Goal: Navigation & Orientation: Understand site structure

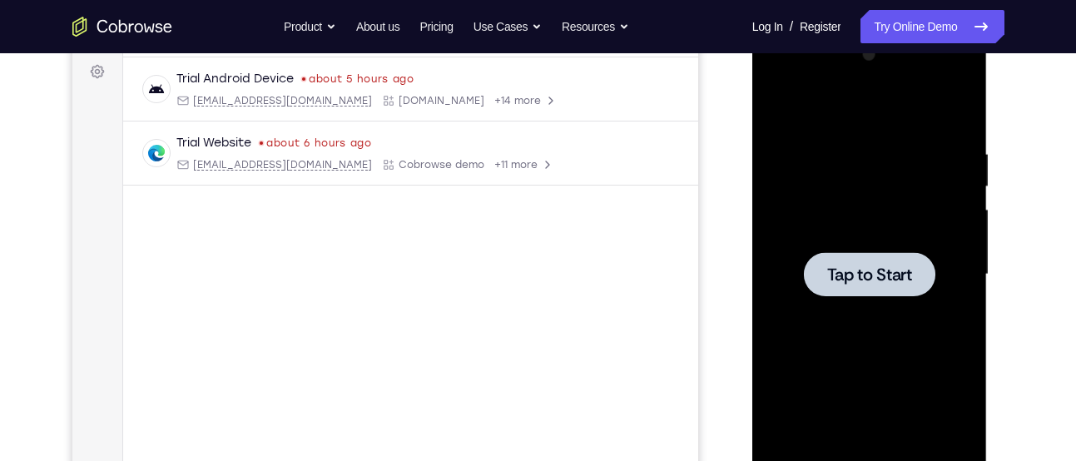
scroll to position [246, 0]
click at [794, 220] on div at bounding box center [870, 275] width 210 height 466
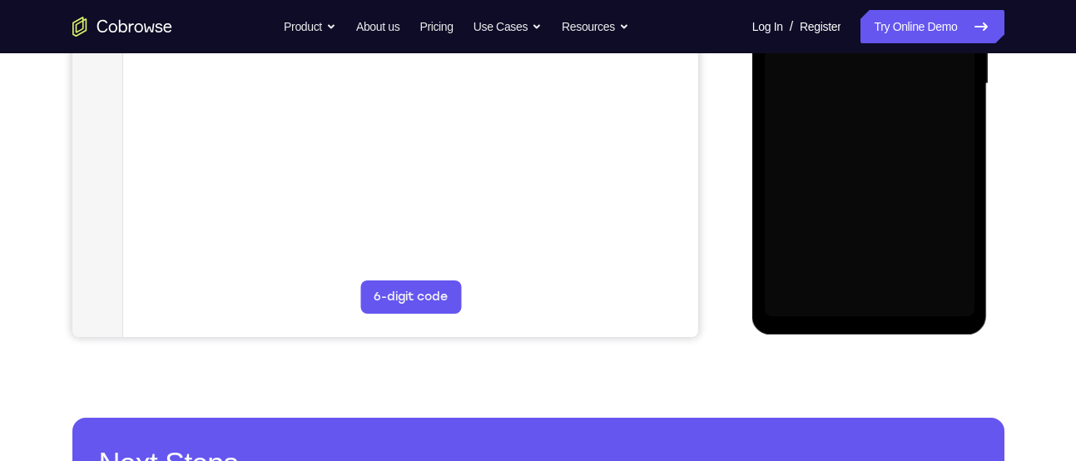
scroll to position [438, 0]
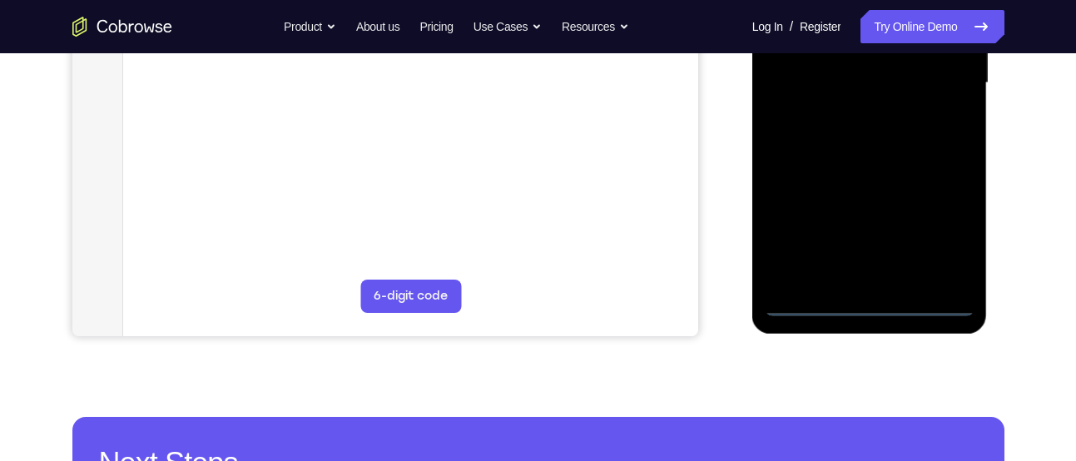
click at [873, 304] on div at bounding box center [870, 83] width 210 height 466
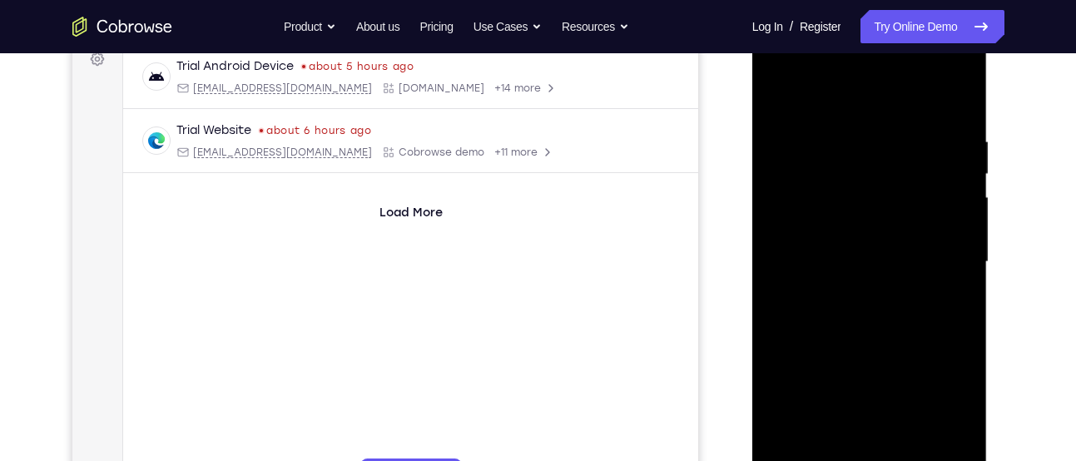
scroll to position [258, 0]
click at [948, 413] on div at bounding box center [870, 263] width 210 height 466
click at [849, 72] on div at bounding box center [870, 263] width 210 height 466
click at [851, 293] on div at bounding box center [870, 263] width 210 height 466
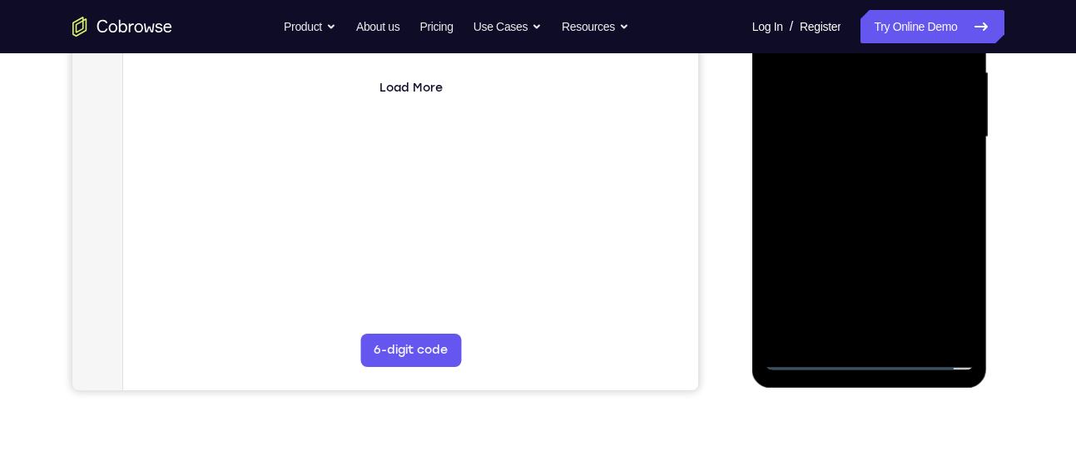
scroll to position [325, 0]
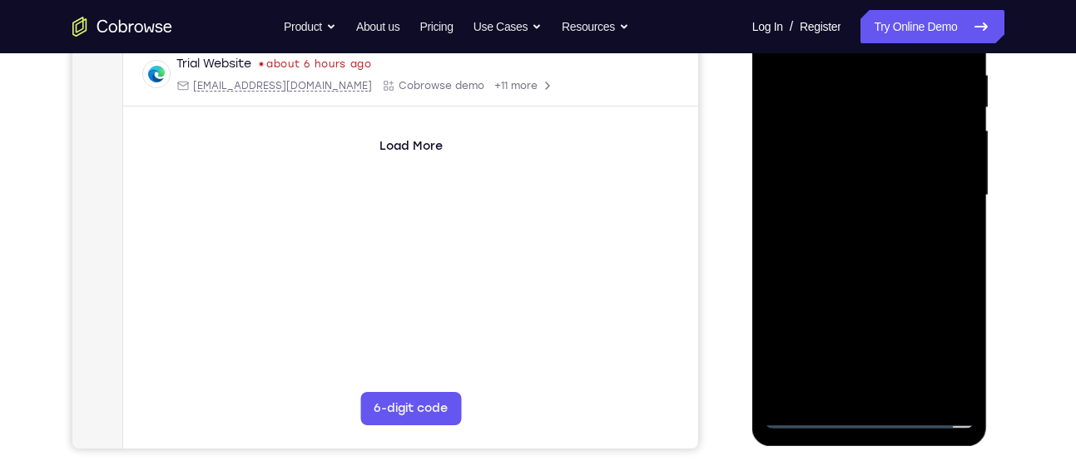
click at [853, 225] on div at bounding box center [870, 196] width 210 height 466
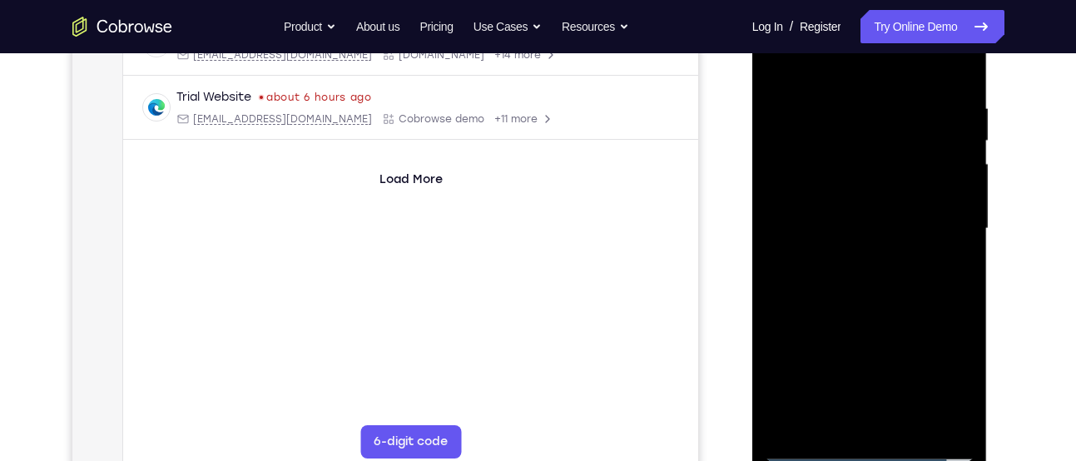
scroll to position [293, 0]
click at [838, 210] on div at bounding box center [870, 228] width 210 height 466
click at [839, 231] on div at bounding box center [870, 228] width 210 height 466
click at [858, 285] on div at bounding box center [870, 228] width 210 height 466
click at [859, 274] on div at bounding box center [870, 228] width 210 height 466
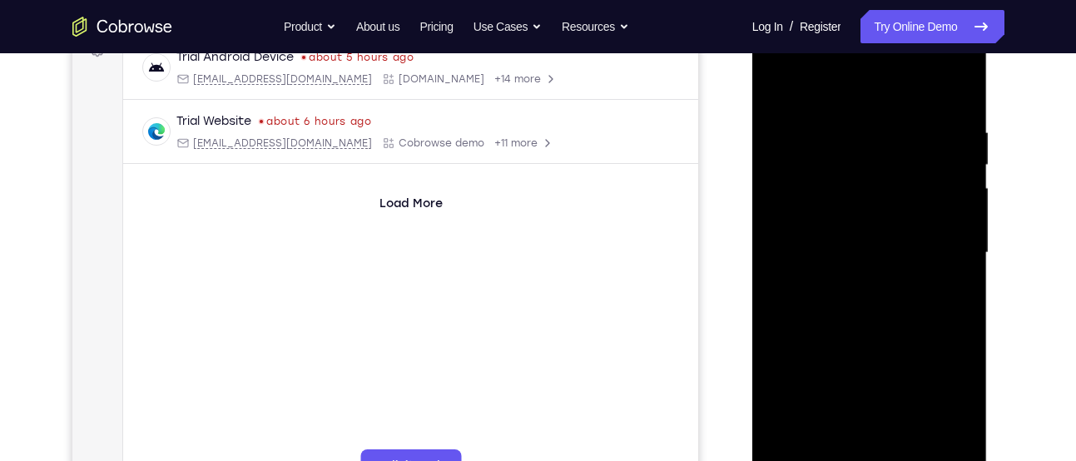
scroll to position [414, 0]
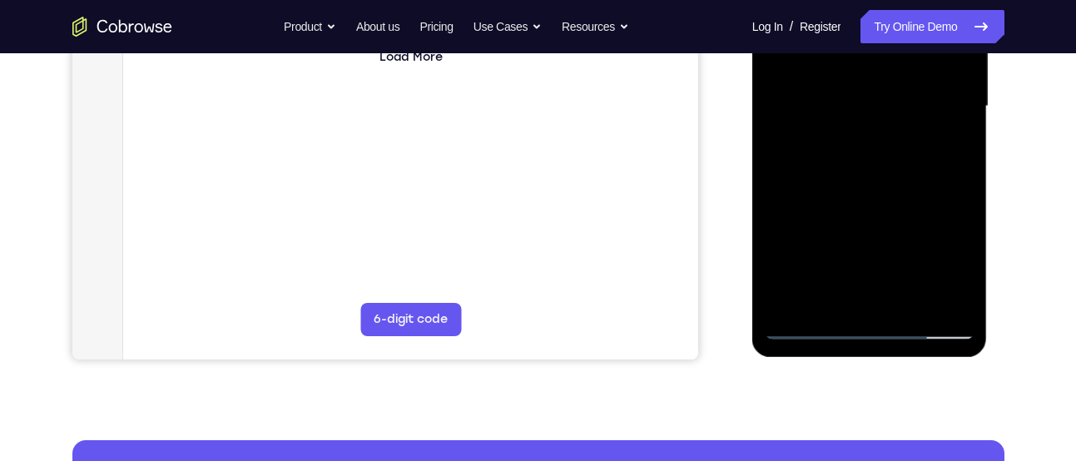
click at [933, 192] on div at bounding box center [870, 107] width 210 height 466
click at [907, 299] on div at bounding box center [870, 107] width 210 height 466
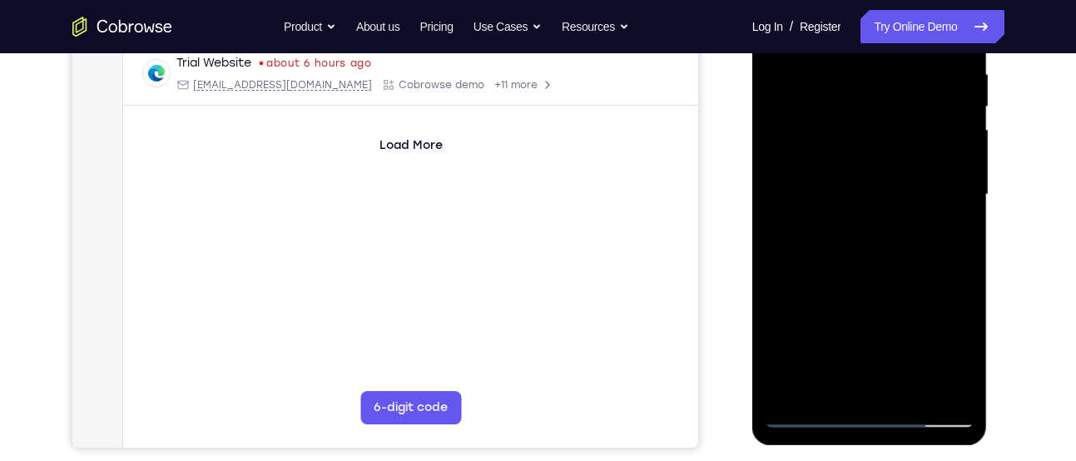
scroll to position [323, 0]
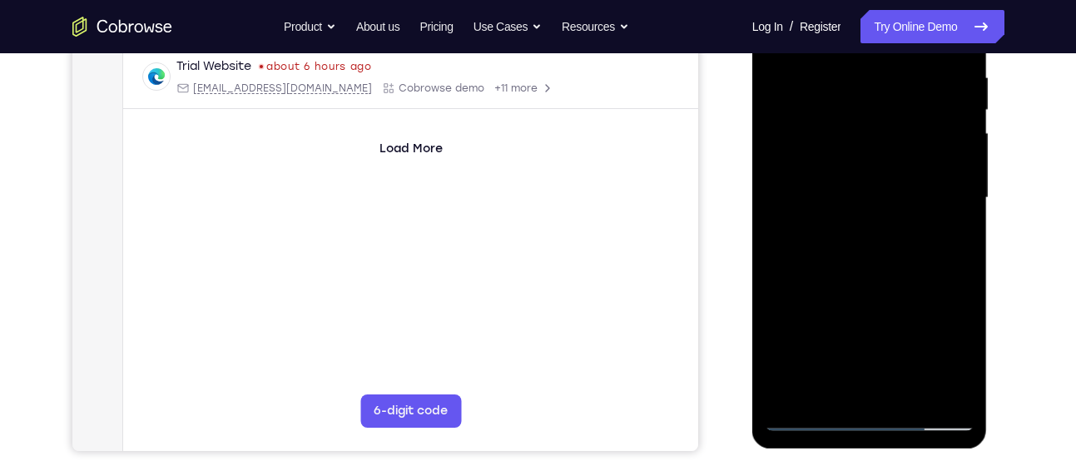
click at [913, 290] on div at bounding box center [870, 198] width 210 height 466
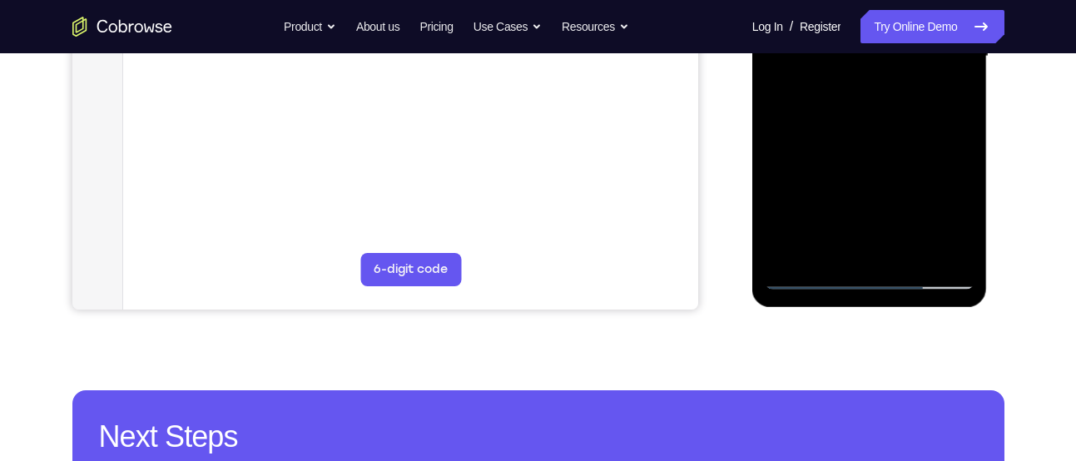
scroll to position [463, 0]
click at [808, 278] on div at bounding box center [870, 57] width 210 height 466
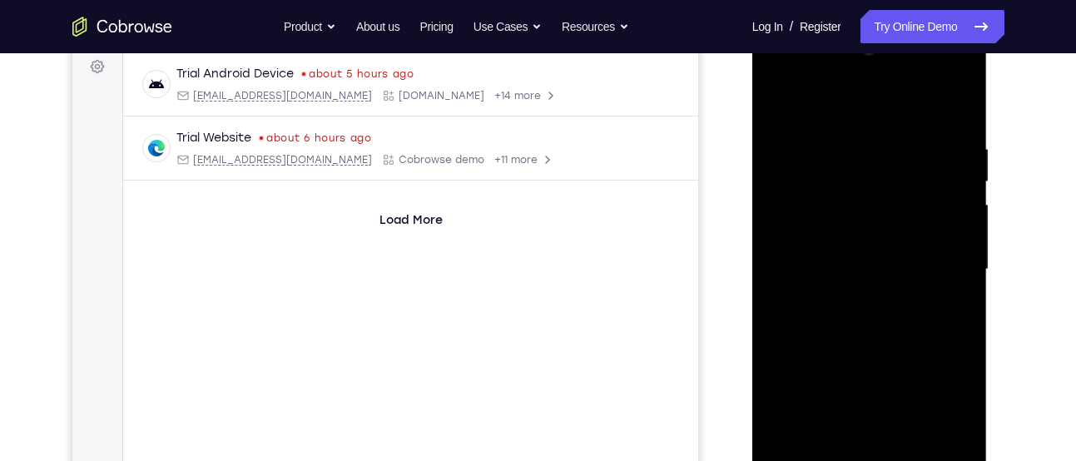
scroll to position [249, 0]
click at [854, 160] on div at bounding box center [870, 272] width 210 height 466
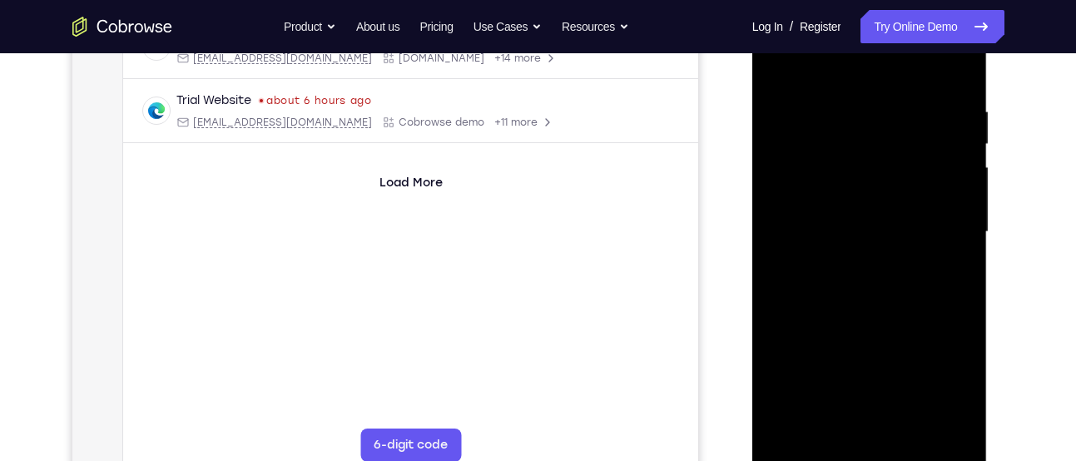
scroll to position [265, 0]
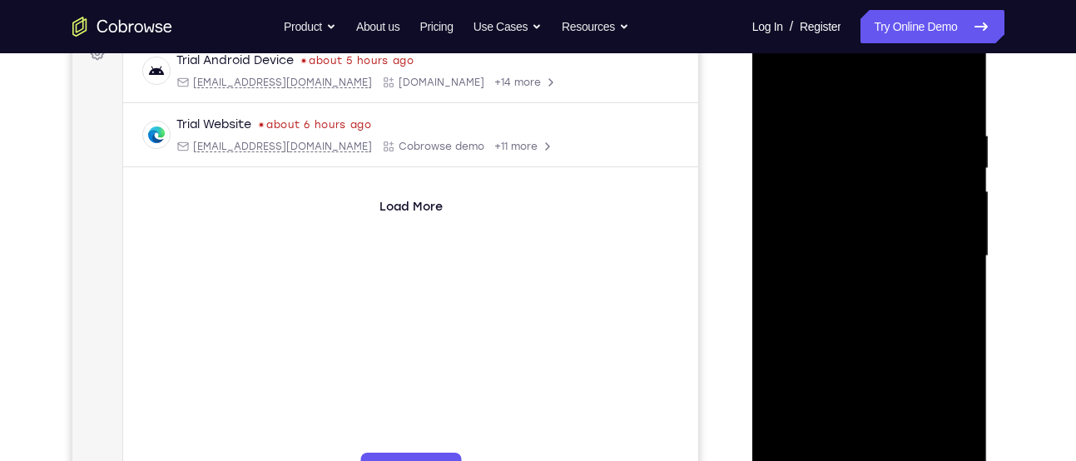
click at [931, 259] on div at bounding box center [870, 256] width 210 height 466
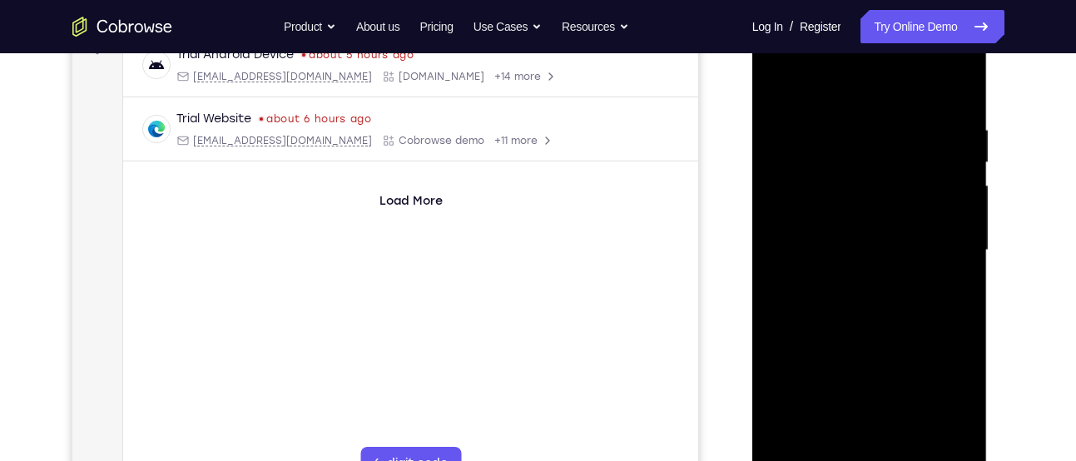
scroll to position [234, 0]
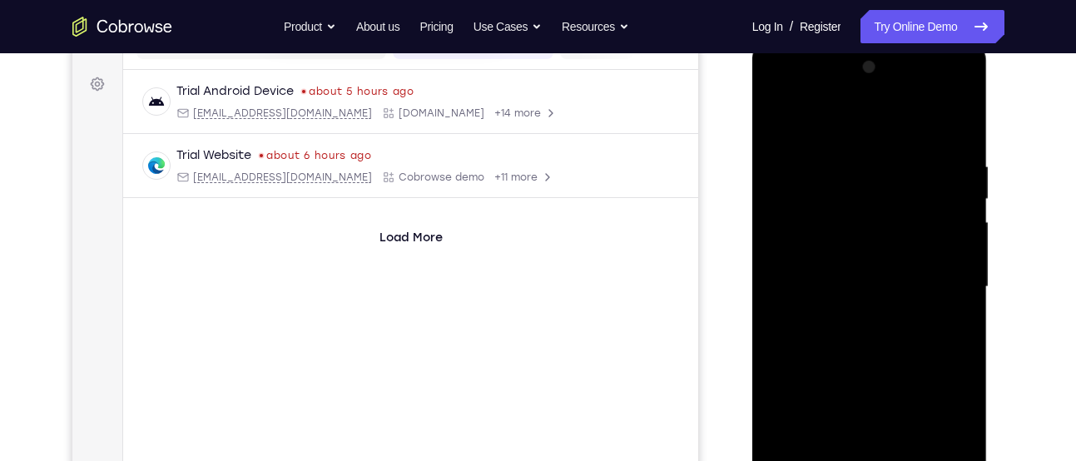
click at [785, 274] on div at bounding box center [870, 287] width 210 height 466
click at [793, 275] on div at bounding box center [870, 287] width 210 height 466
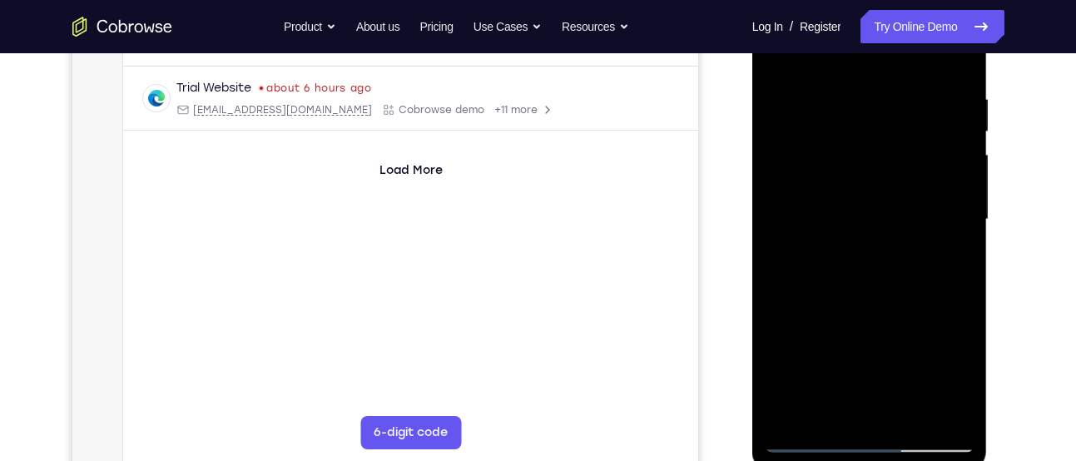
scroll to position [366, 0]
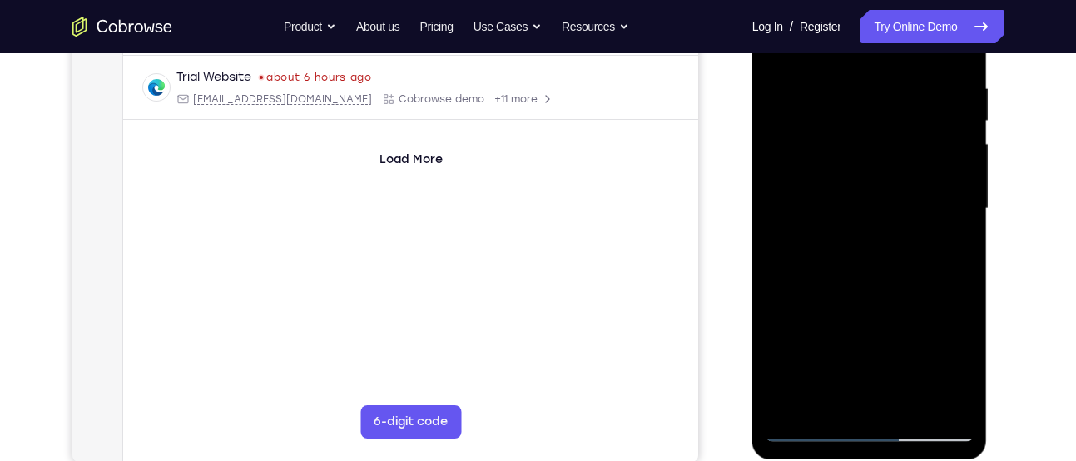
click at [794, 220] on div at bounding box center [870, 209] width 210 height 466
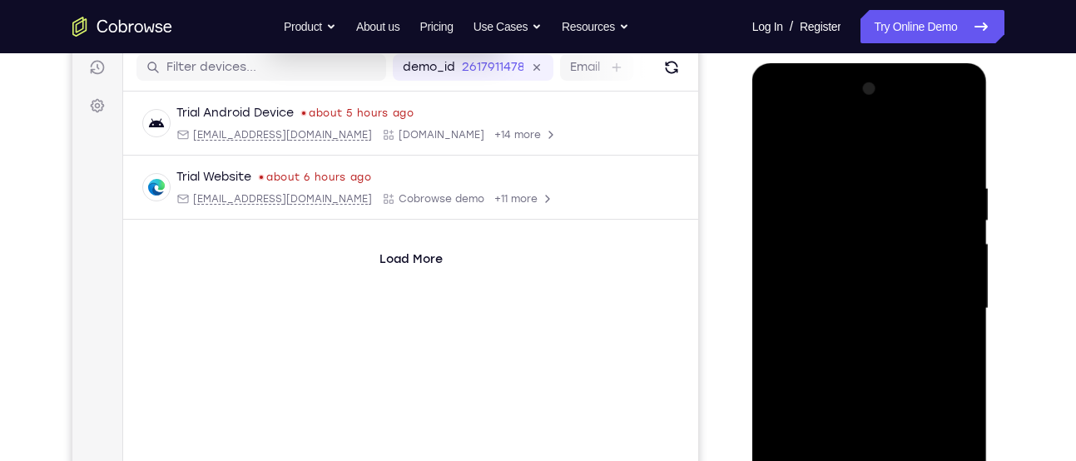
scroll to position [213, 0]
click at [948, 241] on div at bounding box center [870, 308] width 210 height 466
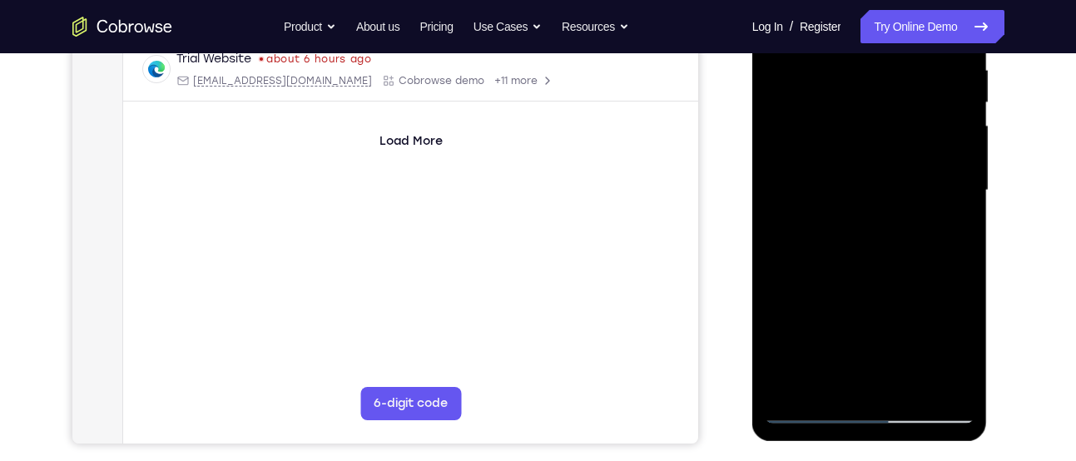
scroll to position [332, 0]
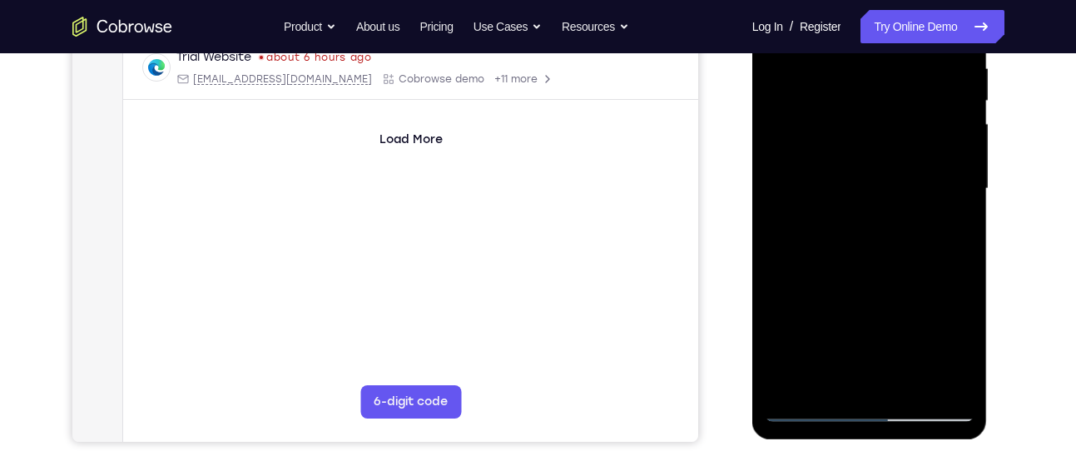
click at [963, 241] on div at bounding box center [870, 189] width 210 height 466
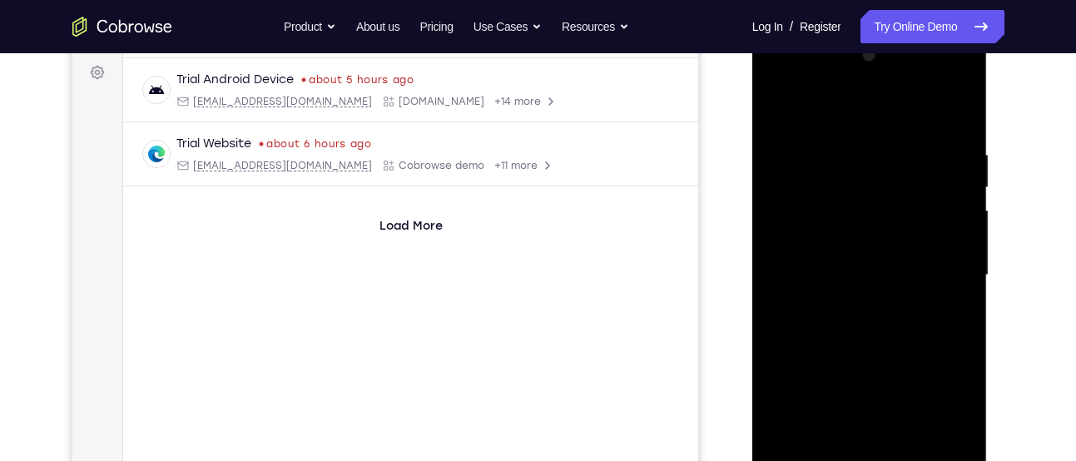
scroll to position [245, 0]
drag, startPoint x: 948, startPoint y: 210, endPoint x: 972, endPoint y: 241, distance: 39.8
click at [972, 241] on div at bounding box center [870, 276] width 210 height 466
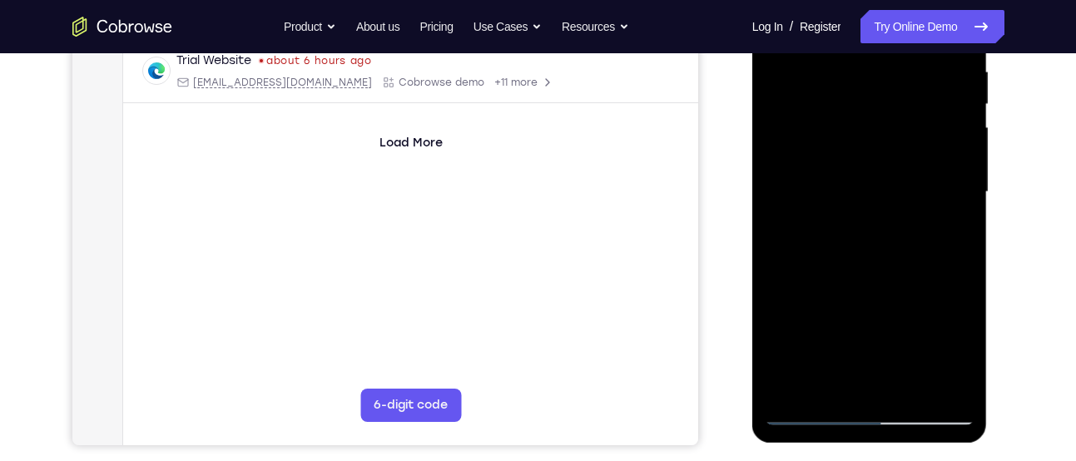
click at [943, 204] on div at bounding box center [870, 192] width 210 height 466
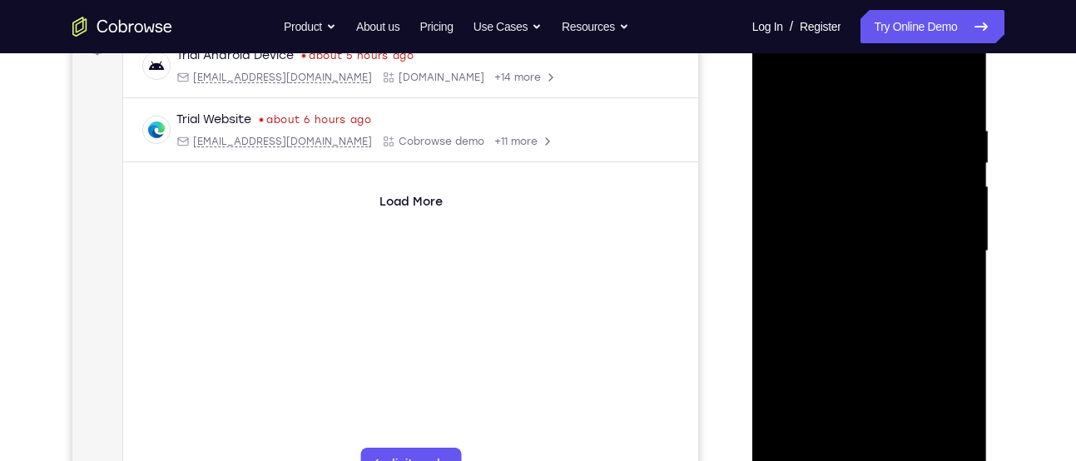
scroll to position [269, 0]
drag, startPoint x: 943, startPoint y: 264, endPoint x: 969, endPoint y: 227, distance: 45.3
click at [969, 227] on div at bounding box center [870, 252] width 210 height 466
drag, startPoint x: 941, startPoint y: 256, endPoint x: 968, endPoint y: 240, distance: 31.0
click at [968, 240] on div at bounding box center [870, 252] width 210 height 466
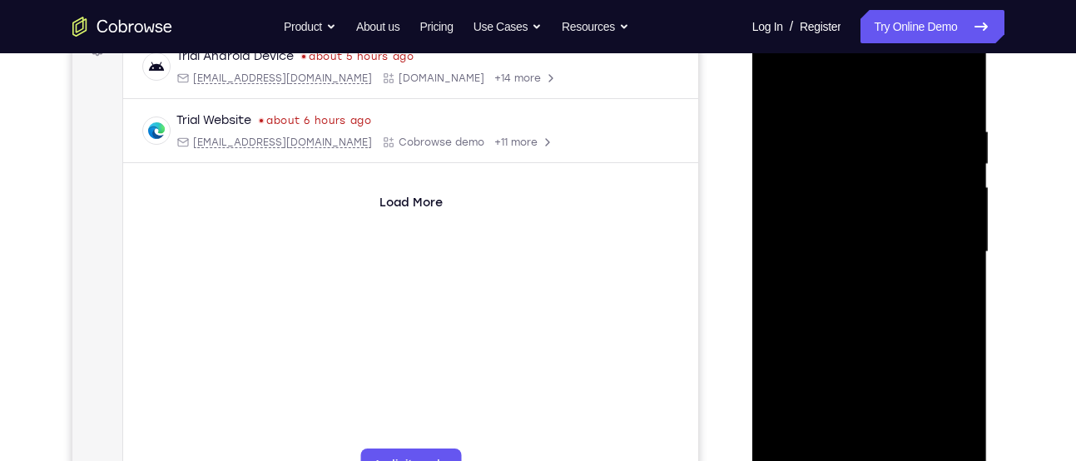
click at [948, 250] on div at bounding box center [870, 252] width 210 height 466
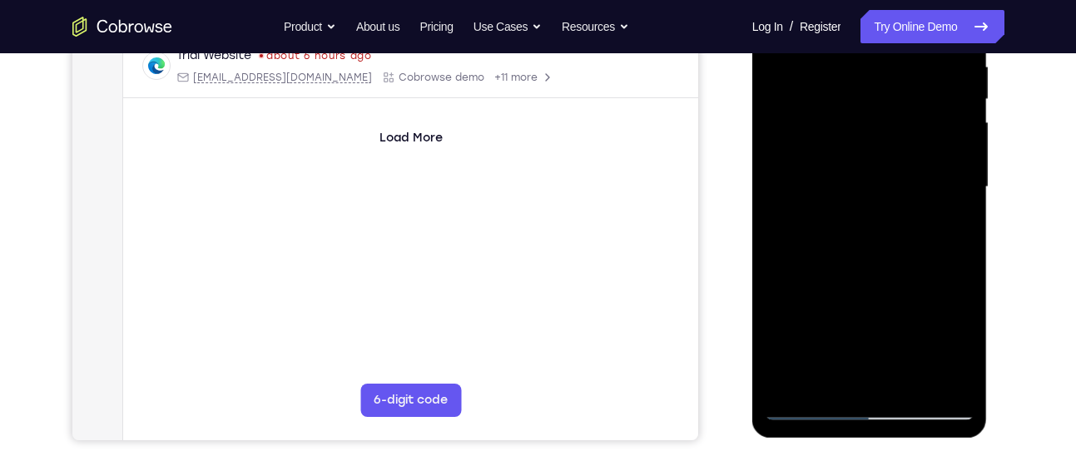
scroll to position [335, 0]
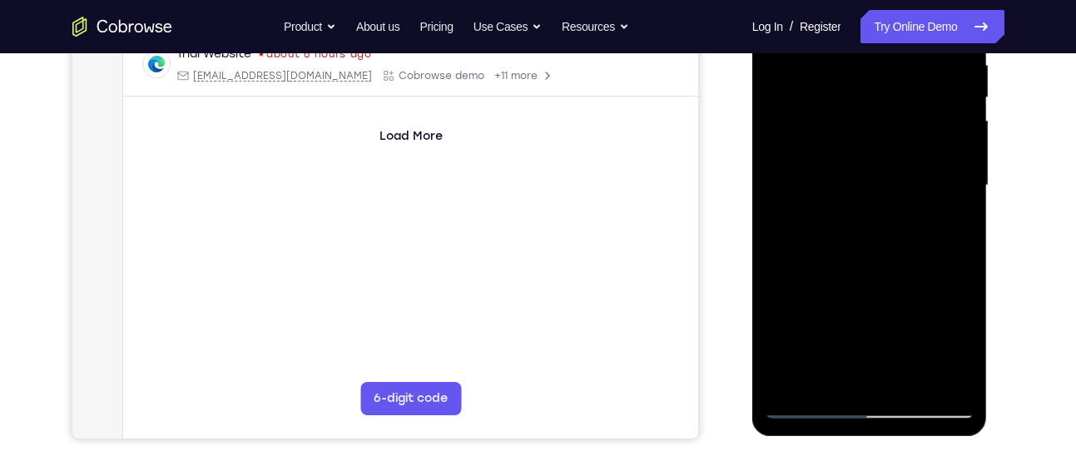
click at [948, 205] on div at bounding box center [870, 186] width 210 height 466
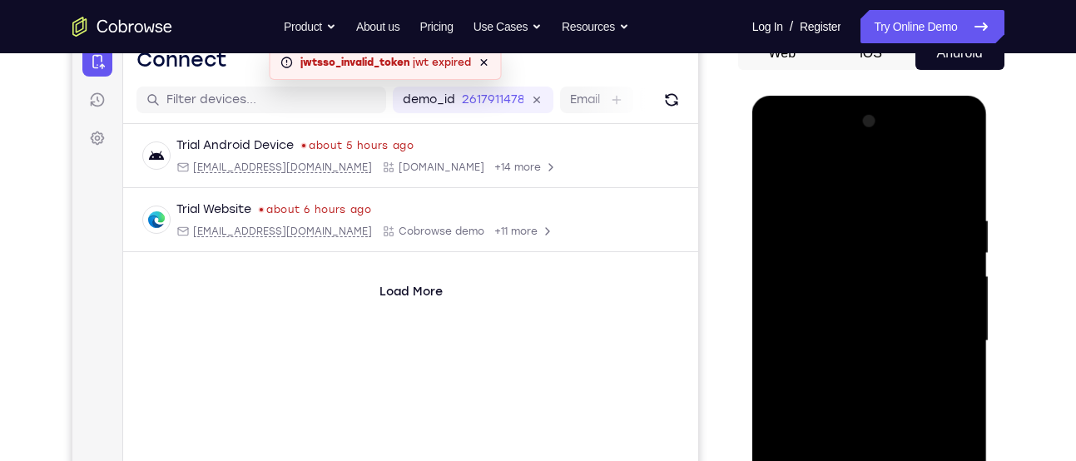
scroll to position [176, 0]
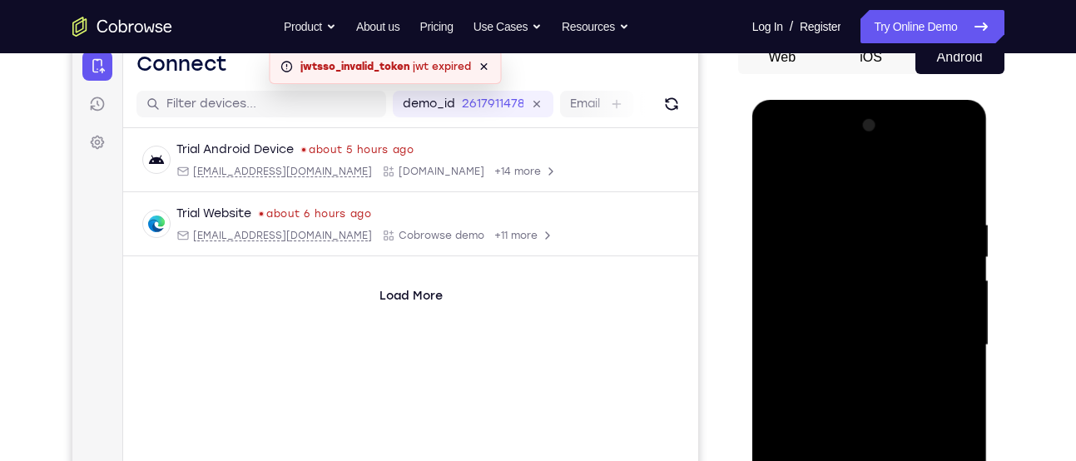
click at [958, 187] on div at bounding box center [870, 345] width 210 height 466
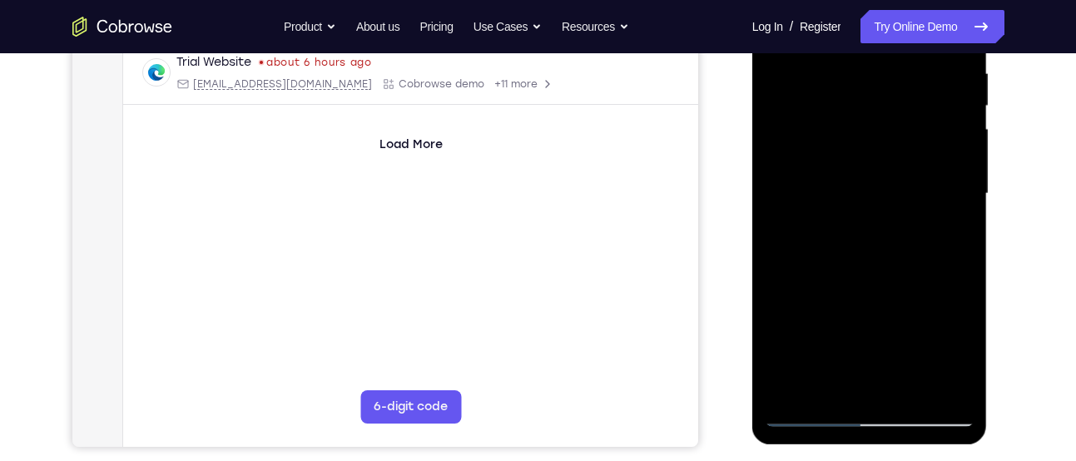
scroll to position [328, 0]
drag, startPoint x: 903, startPoint y: 87, endPoint x: 919, endPoint y: 116, distance: 32.4
click at [919, 116] on div at bounding box center [870, 193] width 210 height 466
drag, startPoint x: 844, startPoint y: 273, endPoint x: 869, endPoint y: 176, distance: 100.3
click at [869, 176] on div at bounding box center [870, 193] width 210 height 466
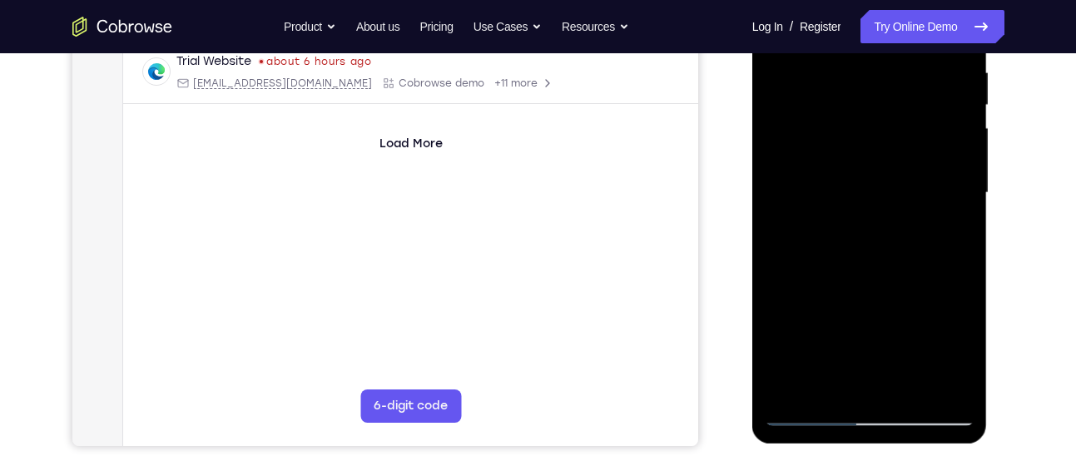
drag, startPoint x: 864, startPoint y: 305, endPoint x: 879, endPoint y: 185, distance: 121.6
click at [879, 185] on div at bounding box center [870, 193] width 210 height 466
click at [962, 210] on div at bounding box center [870, 193] width 210 height 466
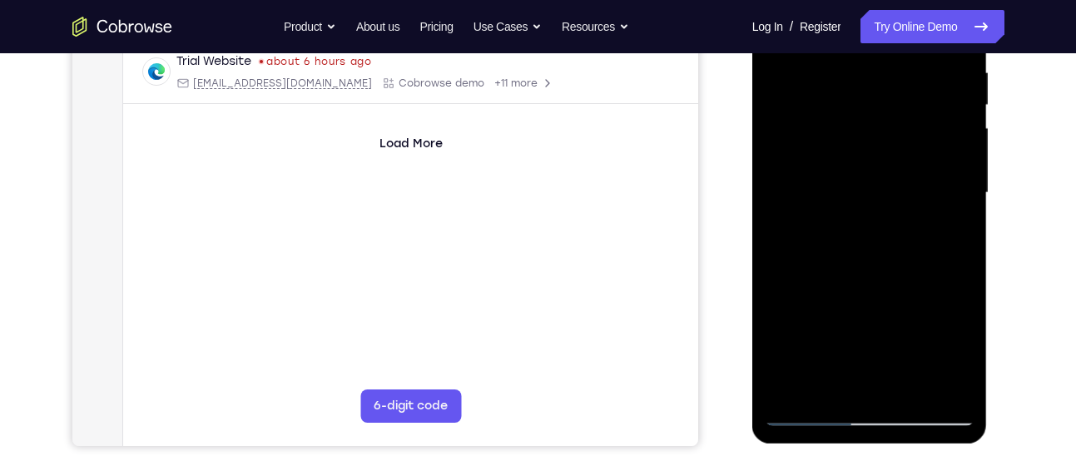
click at [962, 210] on div at bounding box center [870, 193] width 210 height 466
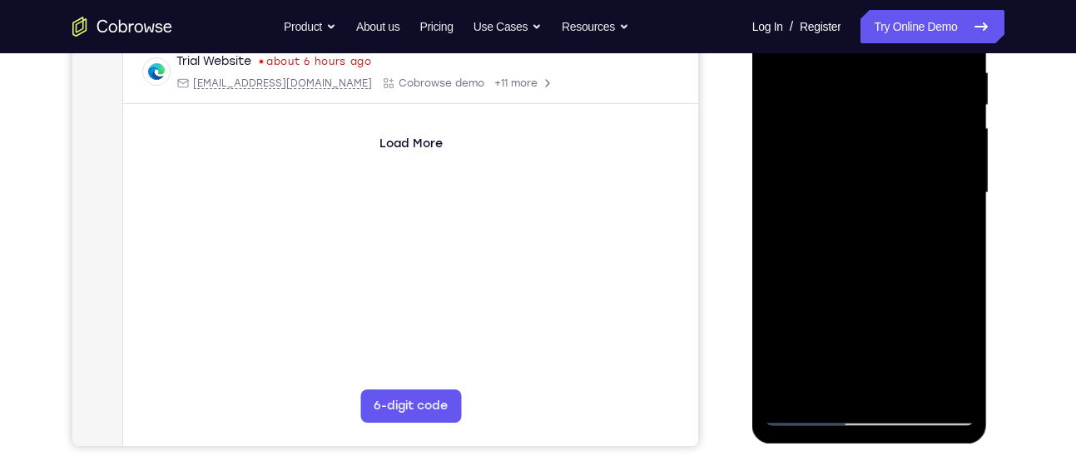
click at [962, 210] on div at bounding box center [870, 193] width 210 height 466
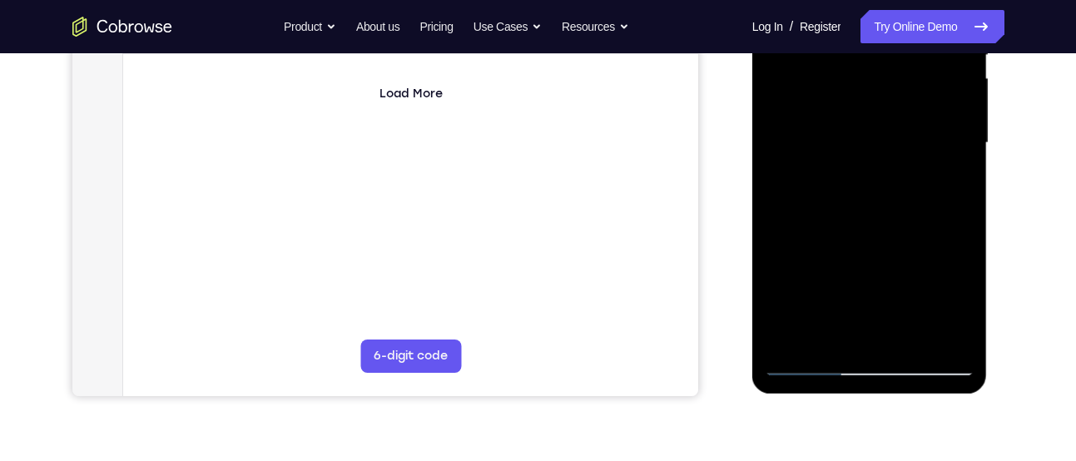
scroll to position [379, 0]
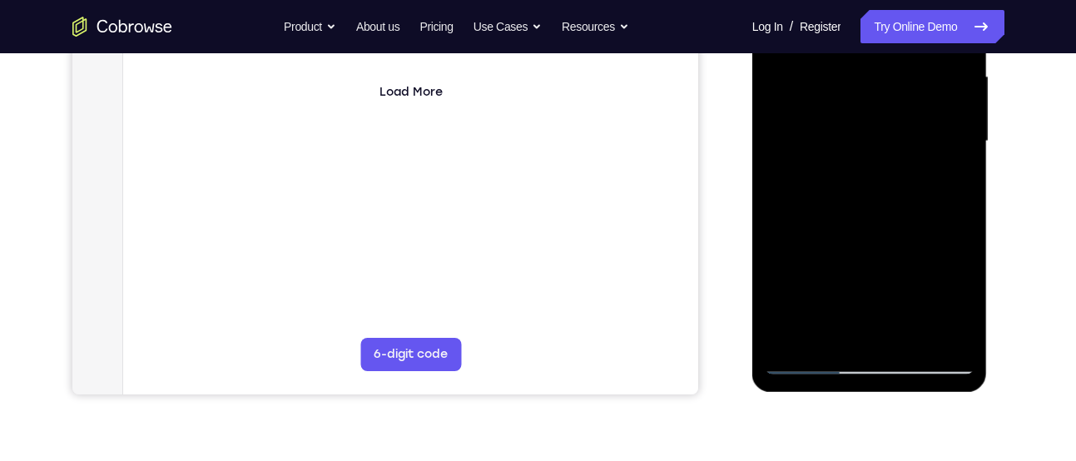
drag, startPoint x: 886, startPoint y: 201, endPoint x: 889, endPoint y: 136, distance: 64.9
click at [889, 136] on div at bounding box center [870, 141] width 210 height 466
click at [826, 218] on div at bounding box center [870, 141] width 210 height 466
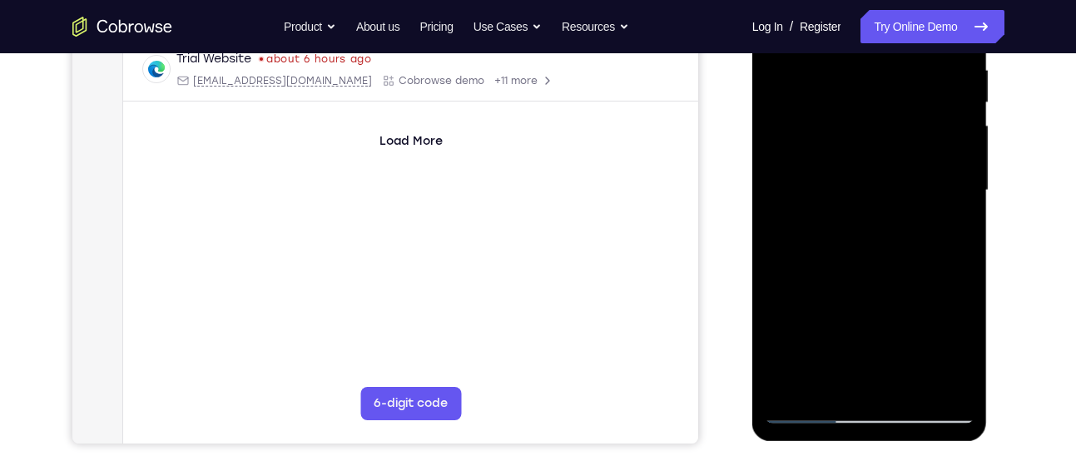
scroll to position [208, 0]
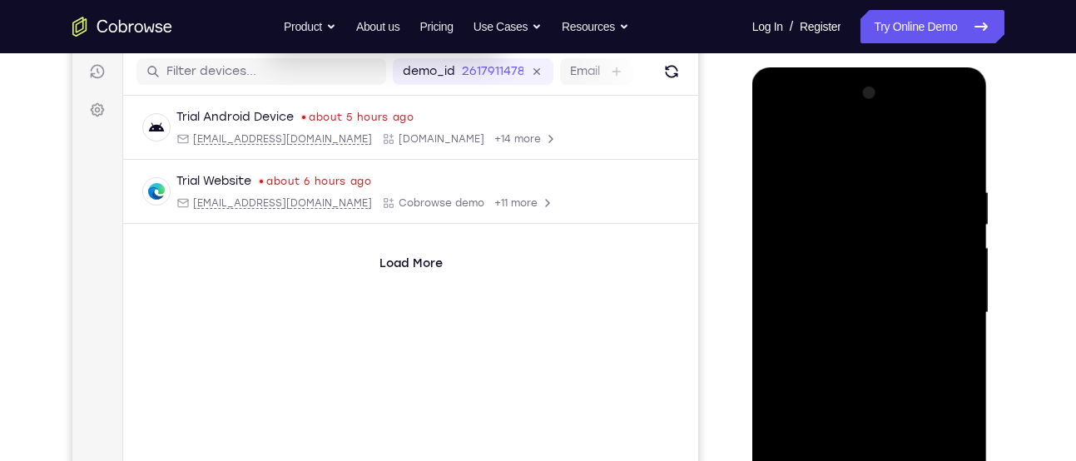
click at [774, 141] on div at bounding box center [870, 313] width 210 height 466
drag, startPoint x: 858, startPoint y: 329, endPoint x: 864, endPoint y: 185, distance: 144.1
click at [864, 185] on div at bounding box center [870, 313] width 210 height 466
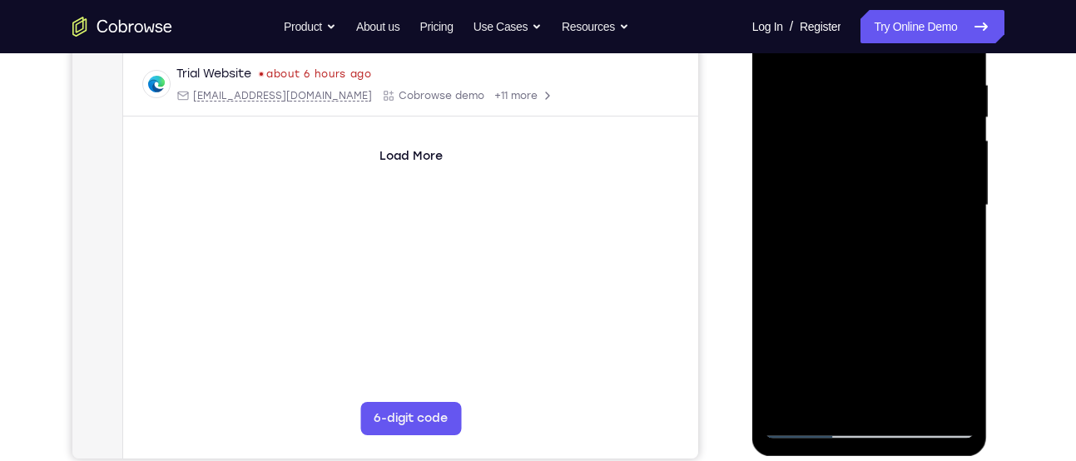
scroll to position [317, 0]
drag, startPoint x: 857, startPoint y: 166, endPoint x: 870, endPoint y: 187, distance: 25.4
click at [870, 187] on div at bounding box center [870, 204] width 210 height 466
drag, startPoint x: 859, startPoint y: 281, endPoint x: 874, endPoint y: 130, distance: 152.2
click at [874, 130] on div at bounding box center [870, 204] width 210 height 466
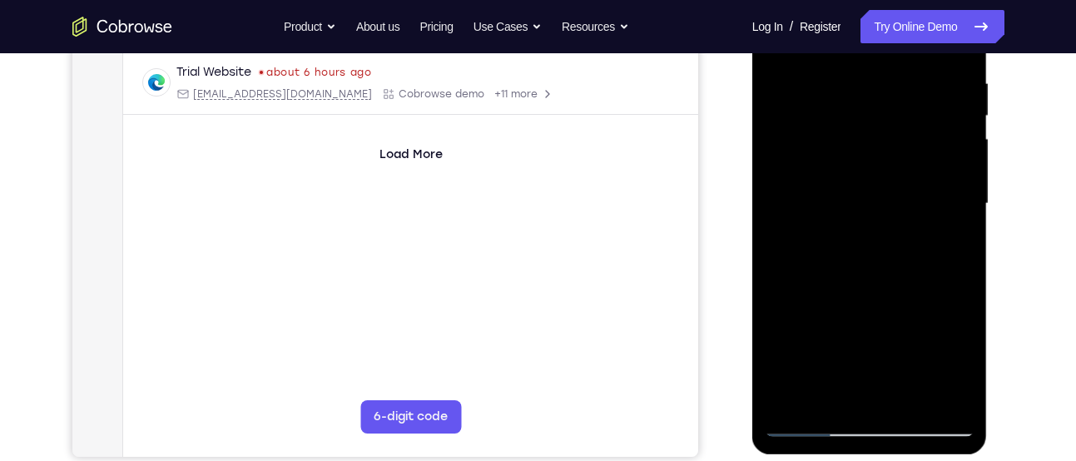
click at [777, 138] on div at bounding box center [870, 204] width 210 height 466
drag, startPoint x: 925, startPoint y: 255, endPoint x: 938, endPoint y: 106, distance: 150.3
click at [938, 106] on div at bounding box center [870, 204] width 210 height 466
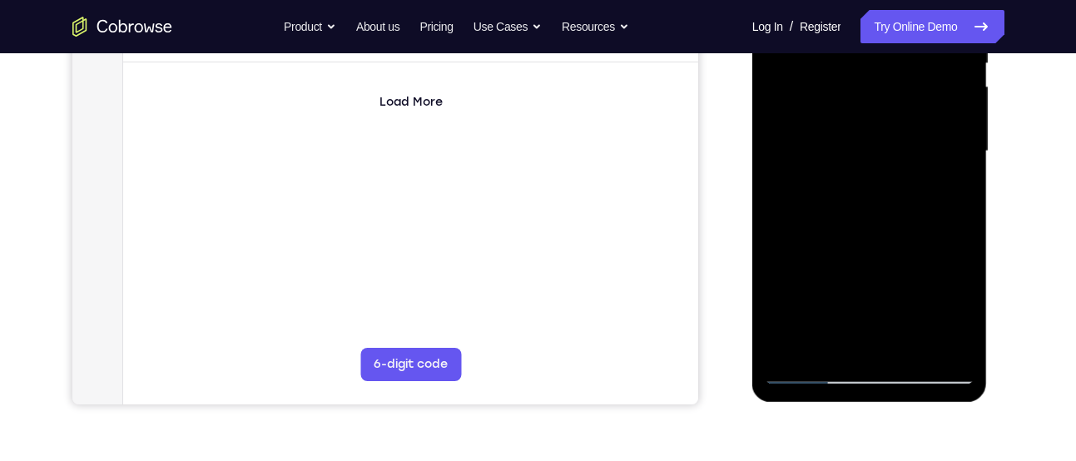
scroll to position [370, 0]
drag, startPoint x: 905, startPoint y: 203, endPoint x: 905, endPoint y: 137, distance: 65.7
click at [905, 137] on div at bounding box center [870, 151] width 210 height 466
drag, startPoint x: 901, startPoint y: 262, endPoint x: 912, endPoint y: 172, distance: 90.5
click at [912, 172] on div at bounding box center [870, 151] width 210 height 466
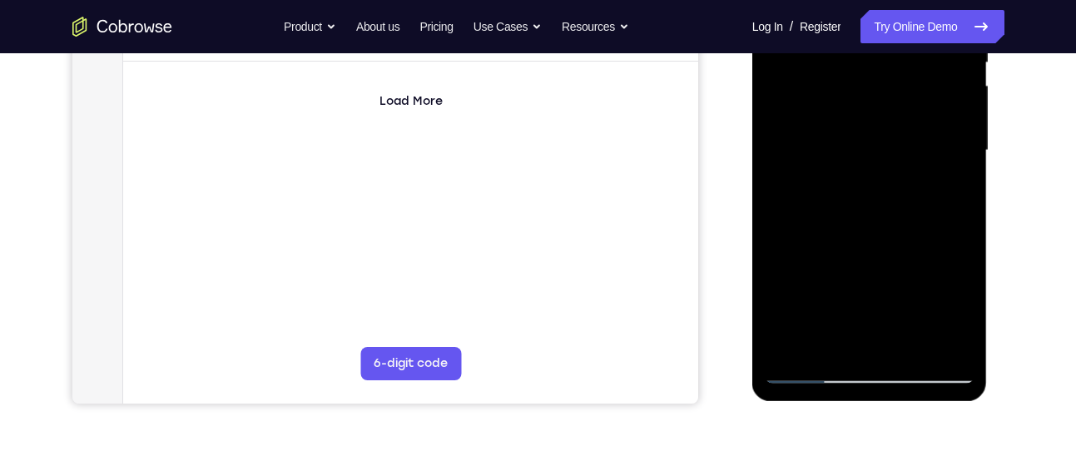
drag, startPoint x: 881, startPoint y: 285, endPoint x: 902, endPoint y: 129, distance: 157.0
click at [902, 129] on div at bounding box center [870, 151] width 210 height 466
drag, startPoint x: 891, startPoint y: 264, endPoint x: 898, endPoint y: 166, distance: 98.5
click at [898, 166] on div at bounding box center [870, 151] width 210 height 466
drag, startPoint x: 907, startPoint y: 266, endPoint x: 913, endPoint y: 146, distance: 120.0
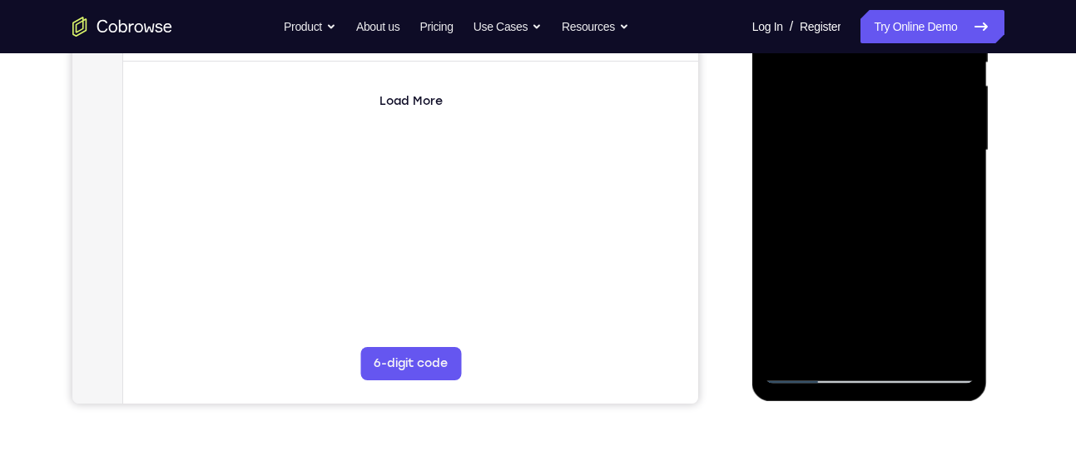
click at [913, 146] on div at bounding box center [870, 151] width 210 height 466
drag, startPoint x: 908, startPoint y: 255, endPoint x: 918, endPoint y: 129, distance: 126.8
click at [918, 129] on div at bounding box center [870, 151] width 210 height 466
drag, startPoint x: 920, startPoint y: 256, endPoint x: 928, endPoint y: 95, distance: 161.6
click at [928, 95] on div at bounding box center [870, 151] width 210 height 466
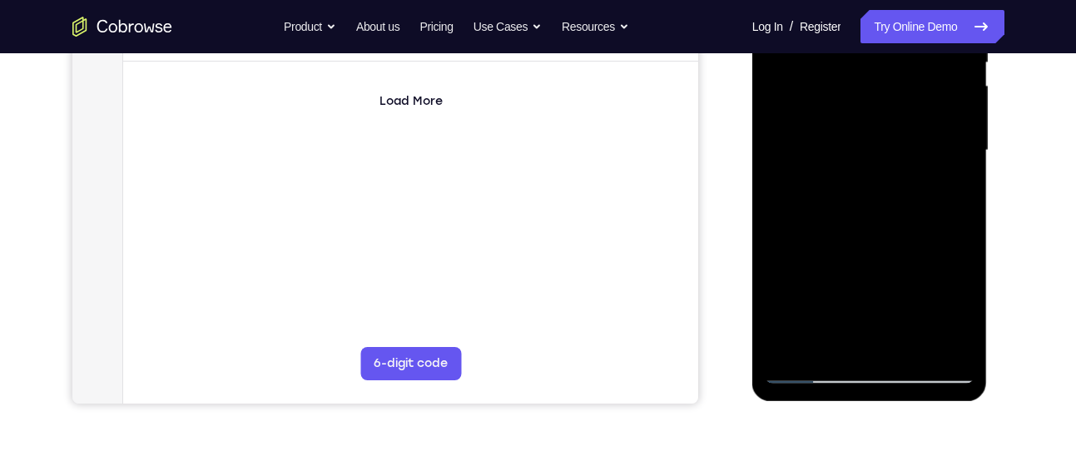
drag, startPoint x: 918, startPoint y: 241, endPoint x: 924, endPoint y: 103, distance: 138.3
click at [924, 103] on div at bounding box center [870, 151] width 210 height 466
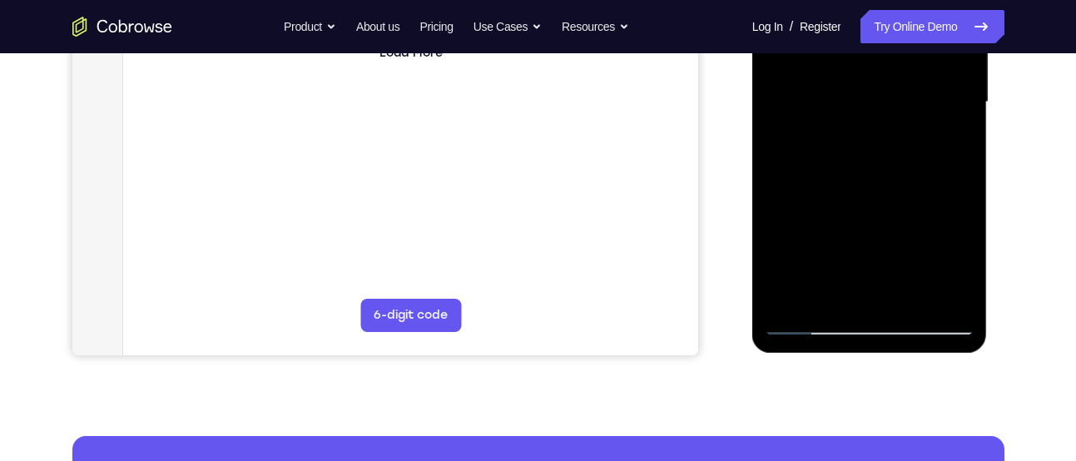
scroll to position [419, 0]
drag, startPoint x: 919, startPoint y: 128, endPoint x: 930, endPoint y: 77, distance: 51.9
click at [930, 77] on div at bounding box center [870, 102] width 210 height 466
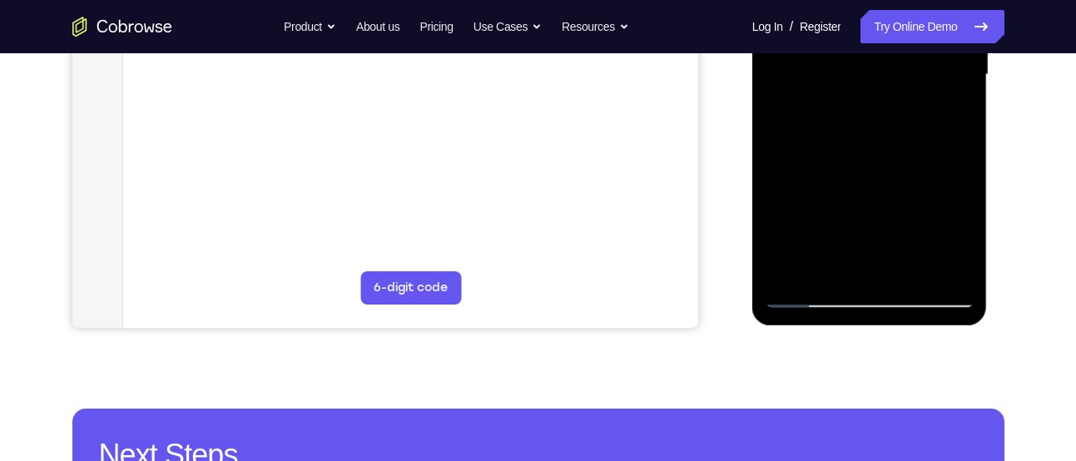
drag, startPoint x: 911, startPoint y: 181, endPoint x: 930, endPoint y: 100, distance: 83.7
click at [930, 100] on div at bounding box center [870, 75] width 210 height 466
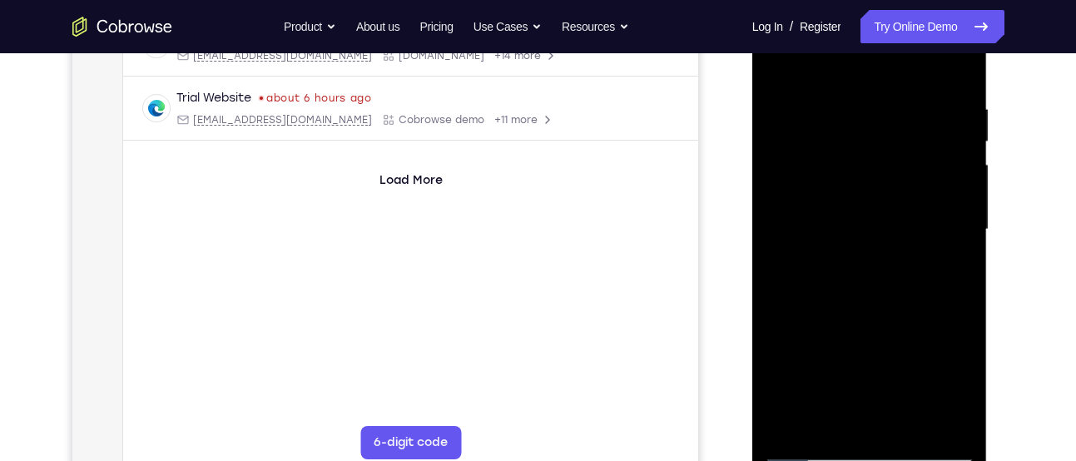
scroll to position [261, 0]
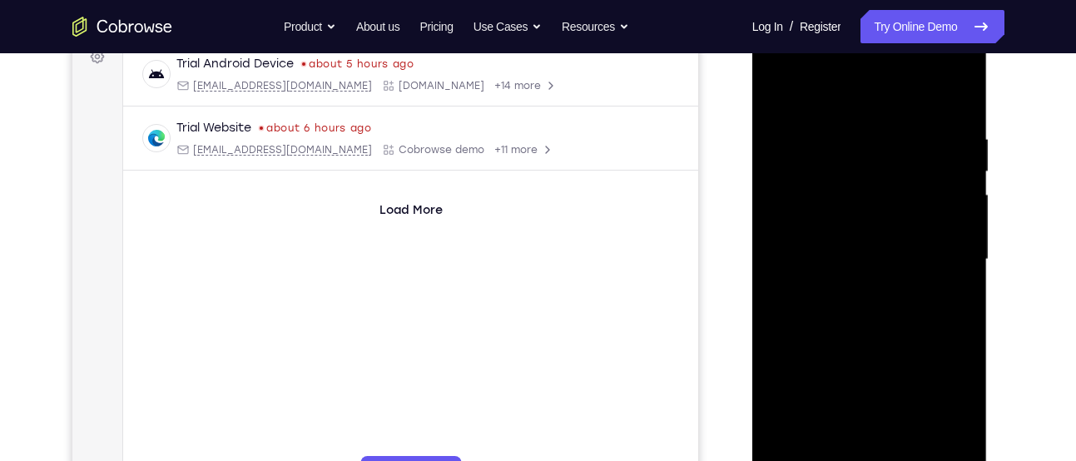
click at [963, 183] on div at bounding box center [870, 260] width 210 height 466
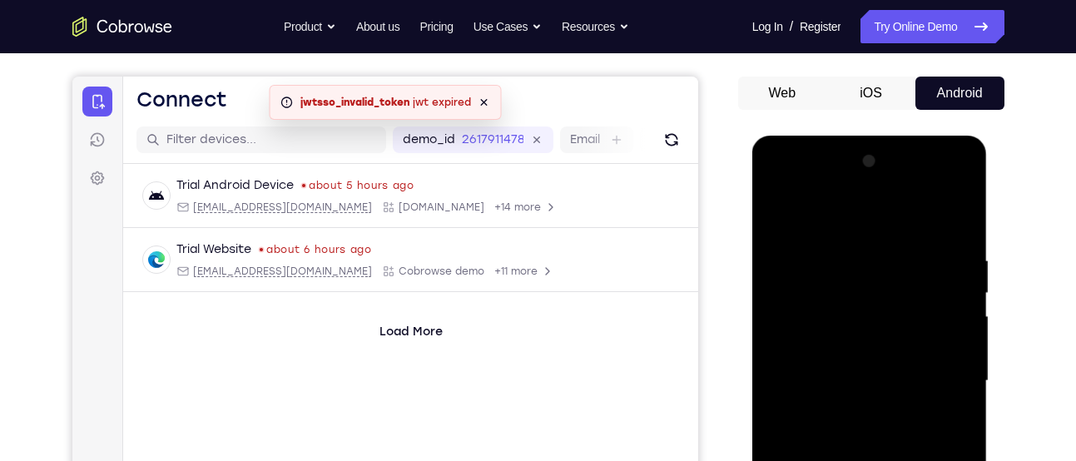
scroll to position [204, 0]
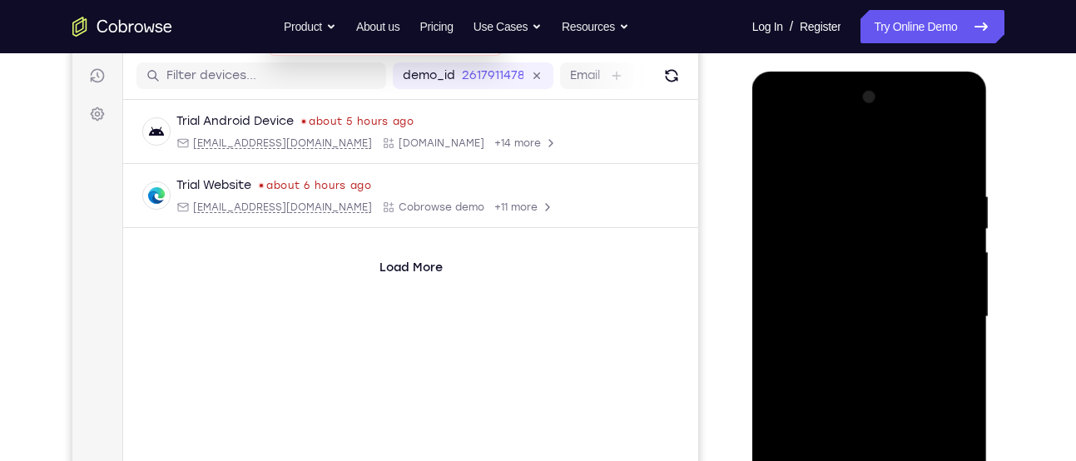
click at [966, 241] on div at bounding box center [870, 317] width 210 height 466
drag, startPoint x: 905, startPoint y: 208, endPoint x: 896, endPoint y: 288, distance: 80.4
click at [896, 288] on div at bounding box center [870, 317] width 210 height 466
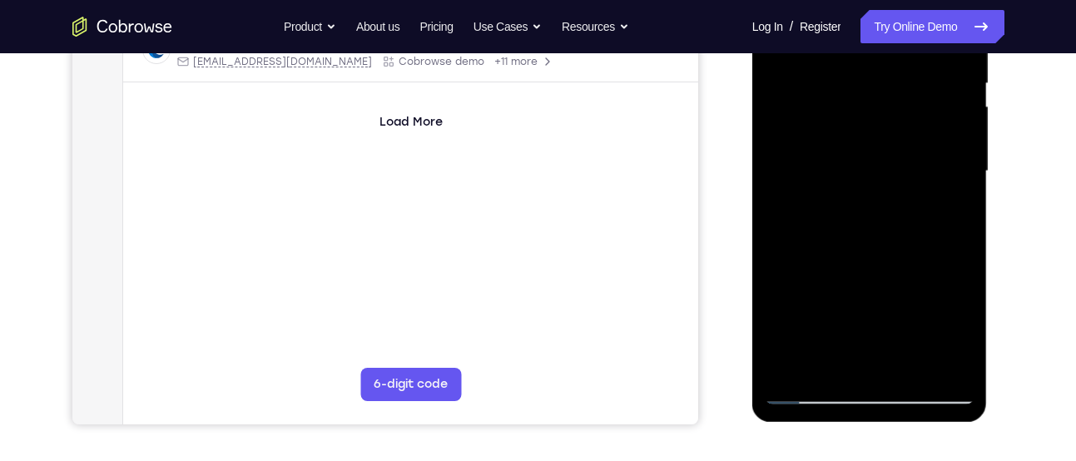
scroll to position [350, 0]
drag, startPoint x: 863, startPoint y: 89, endPoint x: 868, endPoint y: 131, distance: 41.9
click at [868, 131] on div at bounding box center [870, 171] width 210 height 466
drag, startPoint x: 868, startPoint y: 131, endPoint x: 855, endPoint y: 295, distance: 164.4
click at [855, 295] on div at bounding box center [870, 171] width 210 height 466
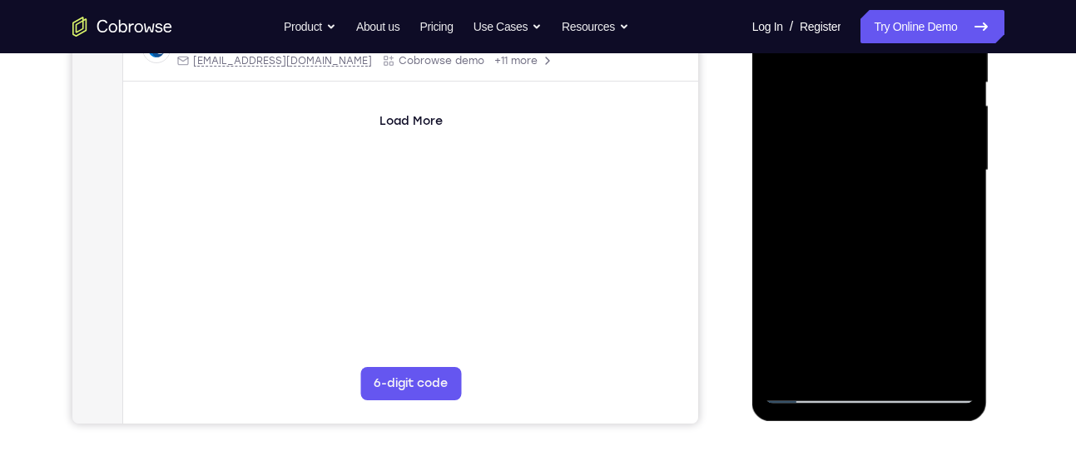
click at [776, 235] on div at bounding box center [870, 171] width 210 height 466
click at [780, 225] on div at bounding box center [870, 171] width 210 height 466
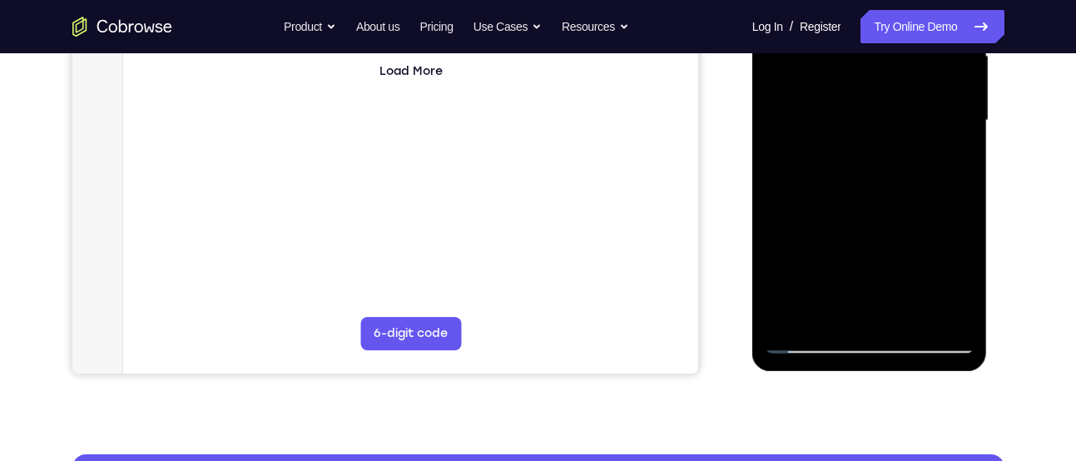
drag, startPoint x: 862, startPoint y: 191, endPoint x: 888, endPoint y: 137, distance: 59.2
click at [888, 137] on div at bounding box center [870, 121] width 210 height 466
drag, startPoint x: 861, startPoint y: 243, endPoint x: 870, endPoint y: 165, distance: 78.7
click at [870, 165] on div at bounding box center [870, 121] width 210 height 466
click at [833, 201] on div at bounding box center [870, 121] width 210 height 466
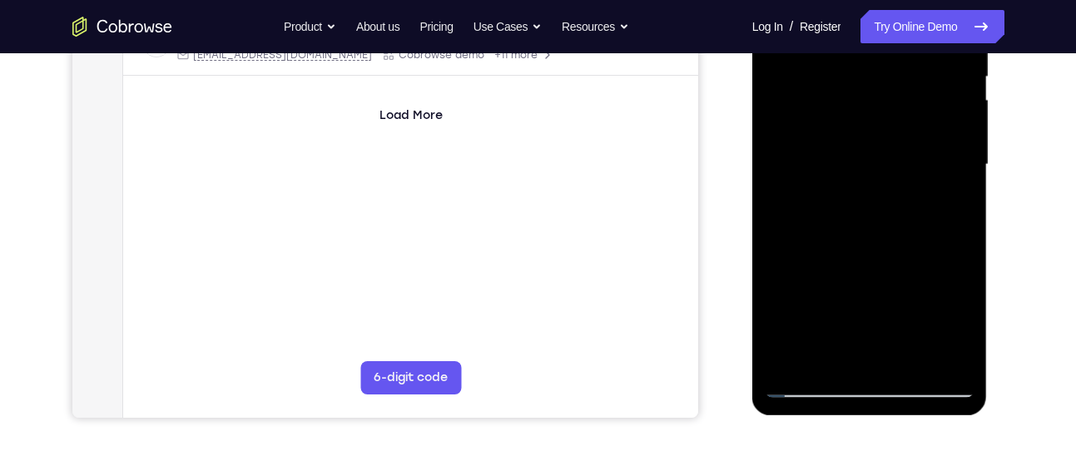
scroll to position [353, 0]
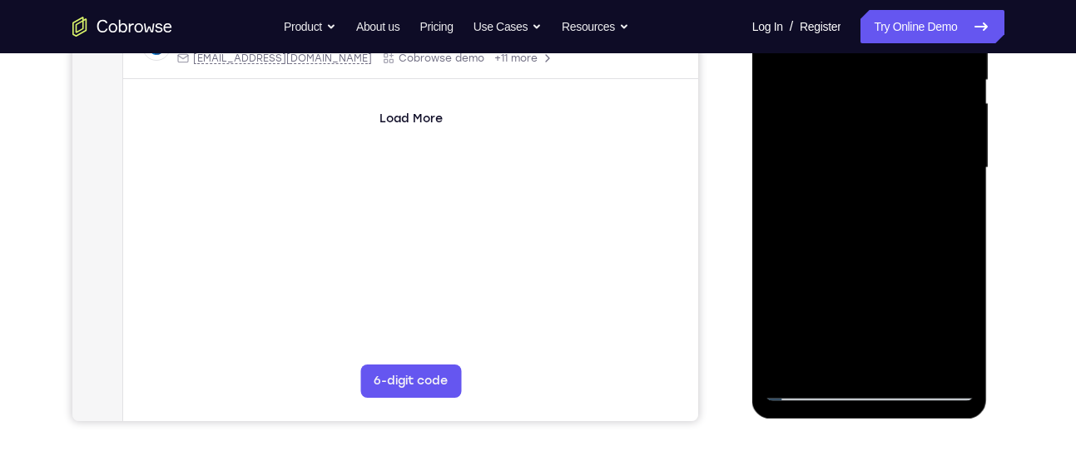
drag, startPoint x: 908, startPoint y: 220, endPoint x: 913, endPoint y: 131, distance: 89.2
click at [913, 131] on div at bounding box center [870, 168] width 210 height 466
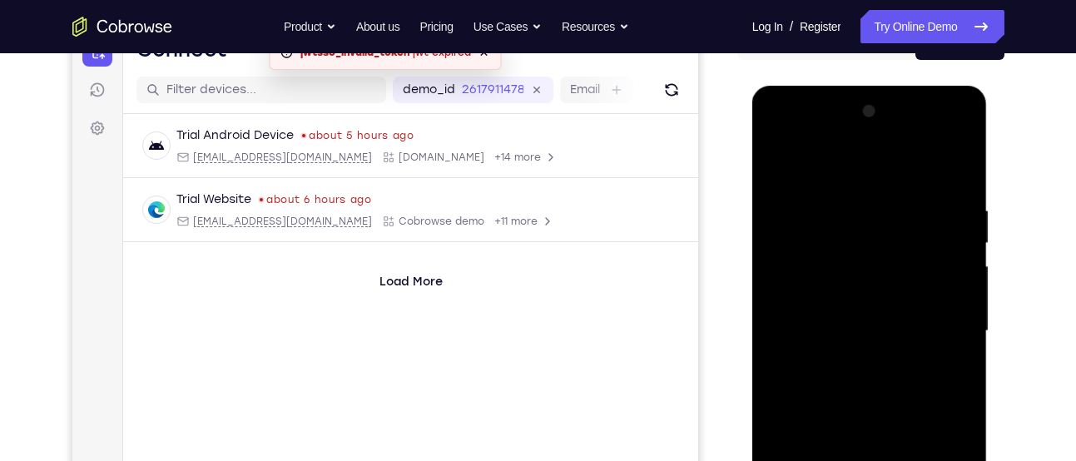
scroll to position [186, 0]
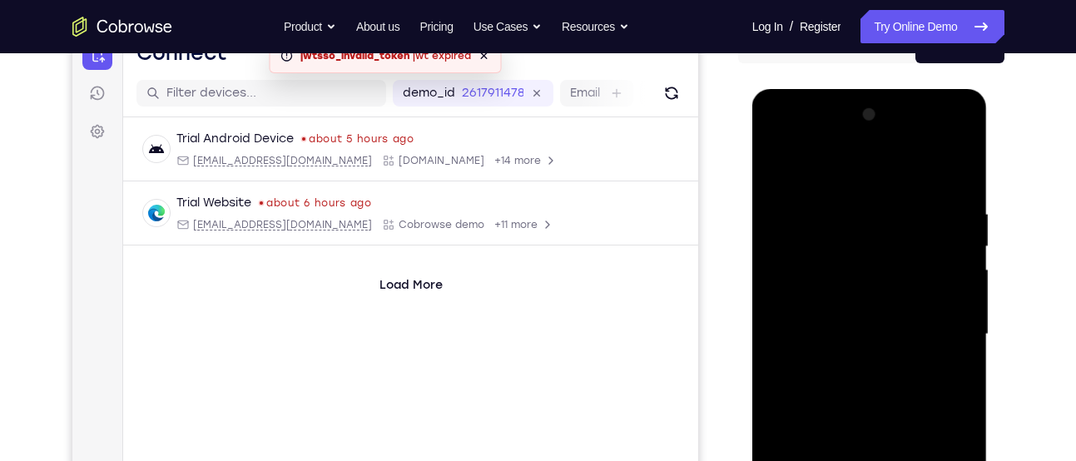
click at [781, 159] on div at bounding box center [870, 334] width 210 height 466
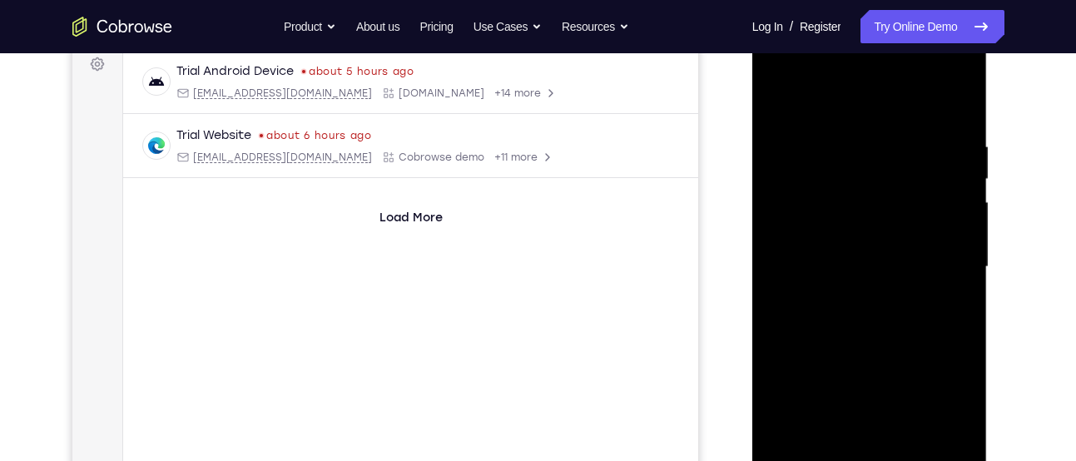
scroll to position [238, 0]
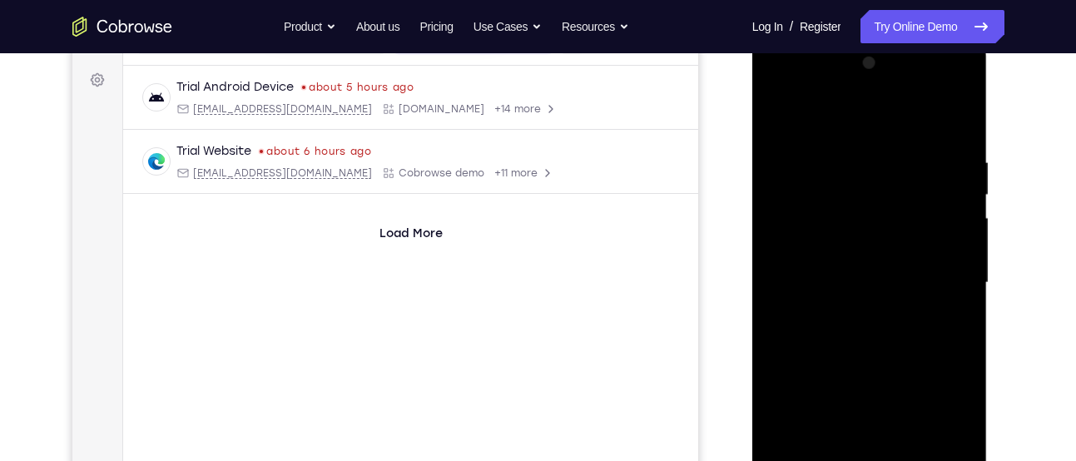
click at [777, 111] on div at bounding box center [870, 283] width 210 height 466
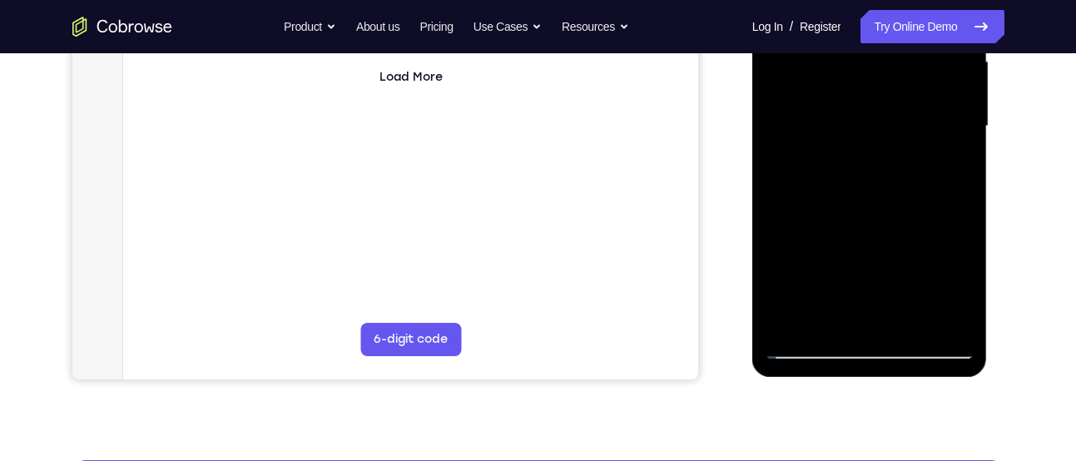
scroll to position [395, 0]
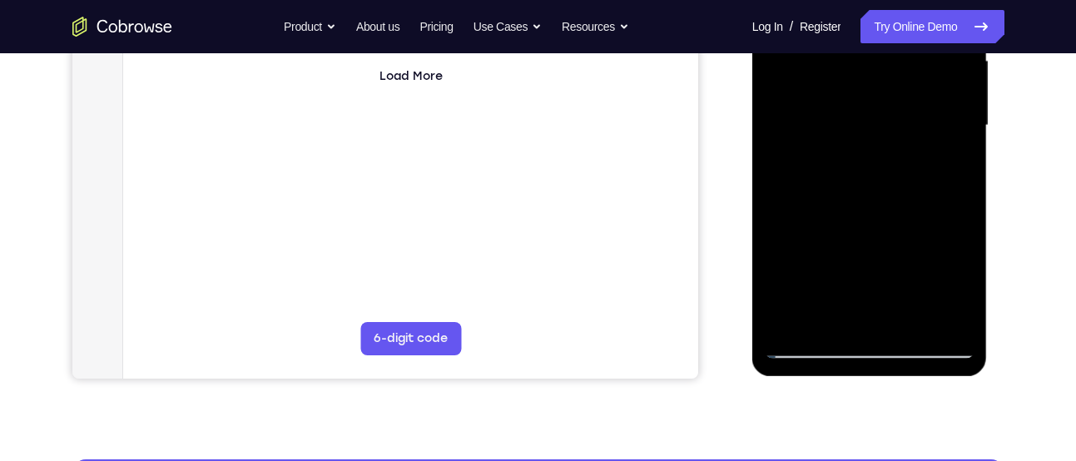
drag, startPoint x: 807, startPoint y: 92, endPoint x: 811, endPoint y: 68, distance: 24.5
click at [811, 68] on div at bounding box center [870, 126] width 210 height 466
drag, startPoint x: 816, startPoint y: 210, endPoint x: 823, endPoint y: 16, distance: 194.0
click at [823, 16] on div at bounding box center [870, 126] width 210 height 466
drag, startPoint x: 859, startPoint y: 284, endPoint x: 855, endPoint y: 99, distance: 184.7
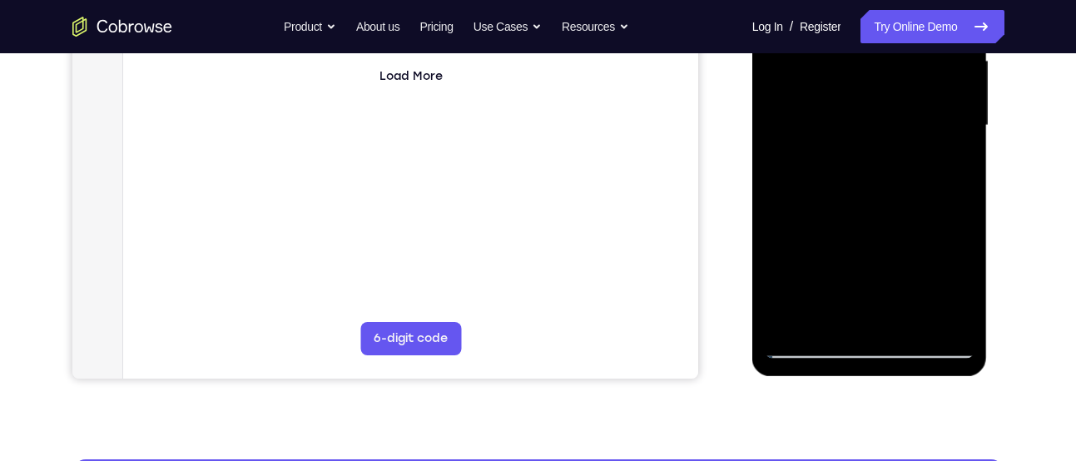
click at [855, 99] on div at bounding box center [870, 126] width 210 height 466
drag, startPoint x: 828, startPoint y: 229, endPoint x: 830, endPoint y: 68, distance: 160.6
click at [830, 68] on div at bounding box center [870, 126] width 210 height 466
drag, startPoint x: 810, startPoint y: 202, endPoint x: 802, endPoint y: -11, distance: 213.1
click at [802, 0] on div at bounding box center [870, 126] width 210 height 466
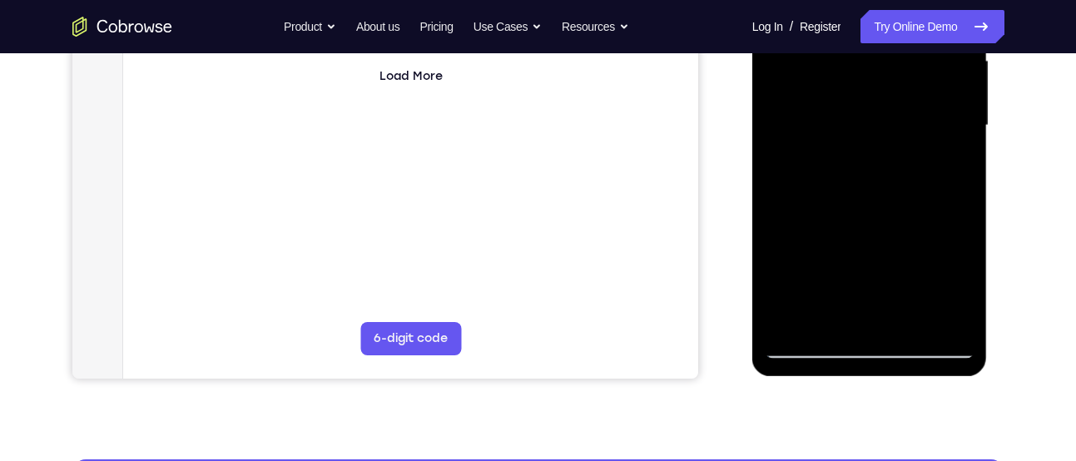
drag, startPoint x: 837, startPoint y: 235, endPoint x: 829, endPoint y: 27, distance: 209.0
click at [829, 27] on div at bounding box center [870, 126] width 210 height 466
drag, startPoint x: 852, startPoint y: 254, endPoint x: 844, endPoint y: 24, distance: 229.7
click at [844, 24] on div at bounding box center [870, 126] width 210 height 466
